Goal: Use online tool/utility: Utilize a website feature to perform a specific function

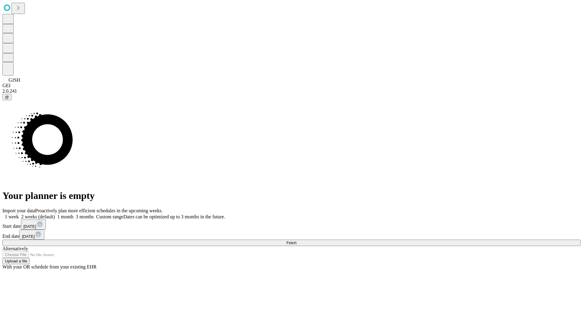
click at [296, 241] on span "Fetch" at bounding box center [291, 243] width 10 height 5
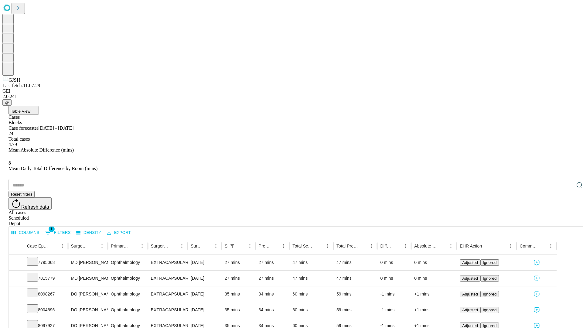
click at [30, 109] on span "Table View" at bounding box center [20, 111] width 19 height 5
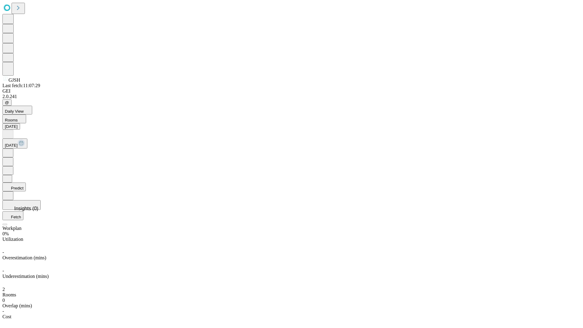
click at [26, 183] on button "Predict" at bounding box center [13, 187] width 23 height 9
